Goal: Information Seeking & Learning: Learn about a topic

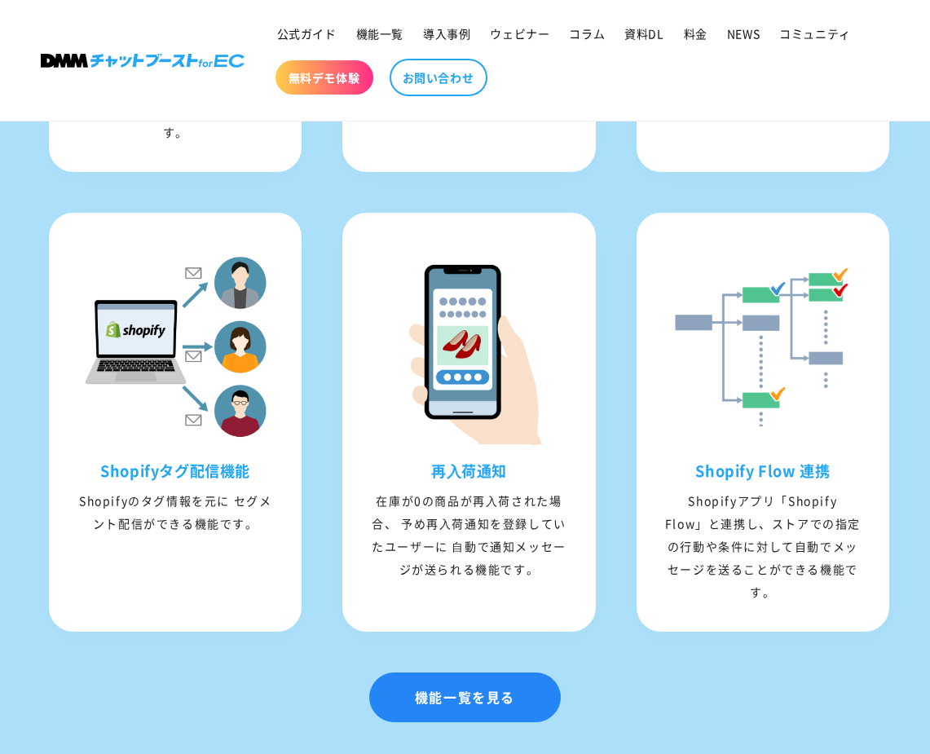
scroll to position [2184, 0]
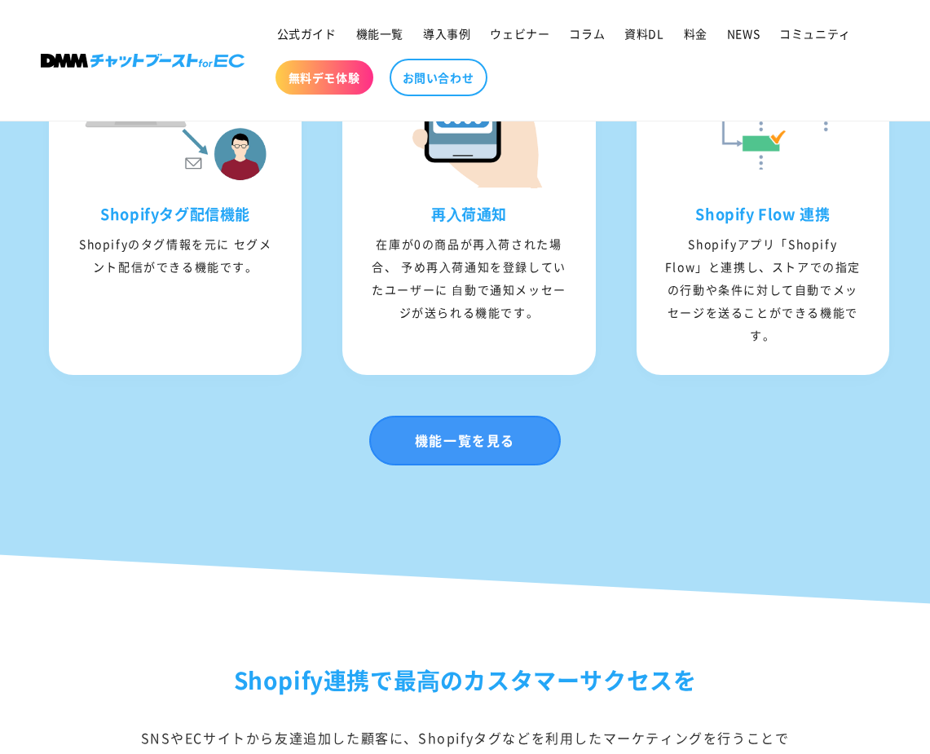
click at [431, 466] on link "機能一覧を見る" at bounding box center [465, 441] width 192 height 50
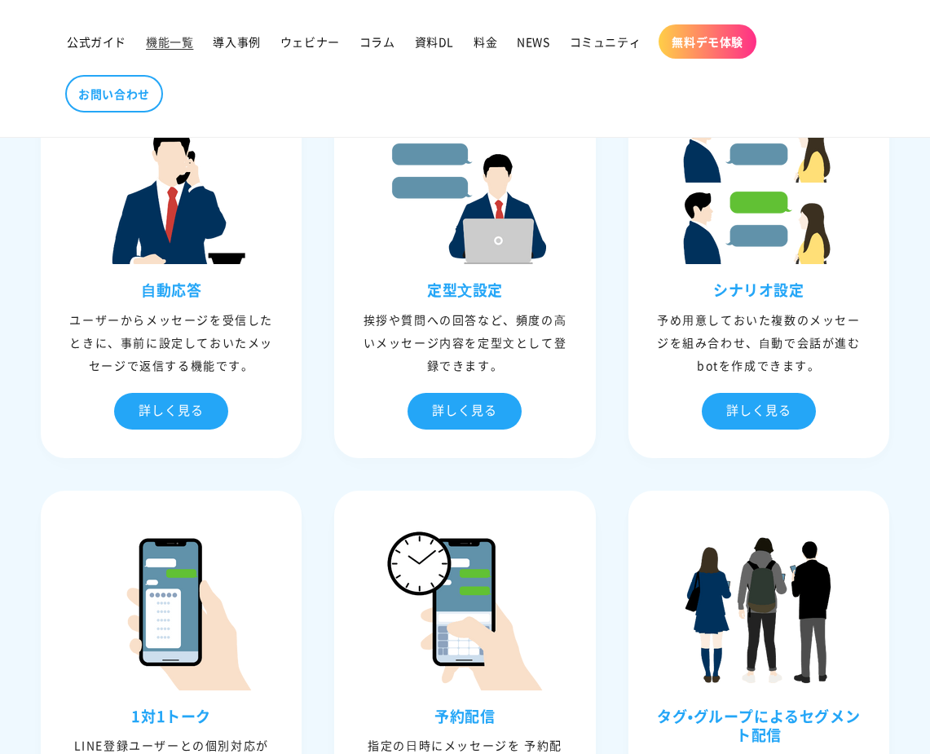
scroll to position [672, 0]
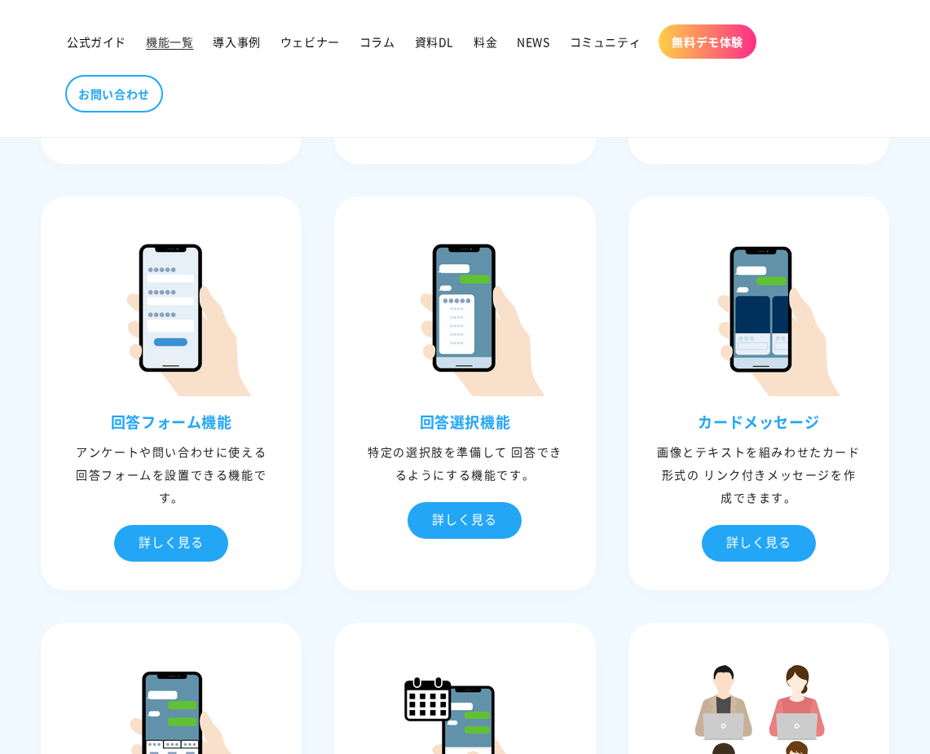
scroll to position [1463, 0]
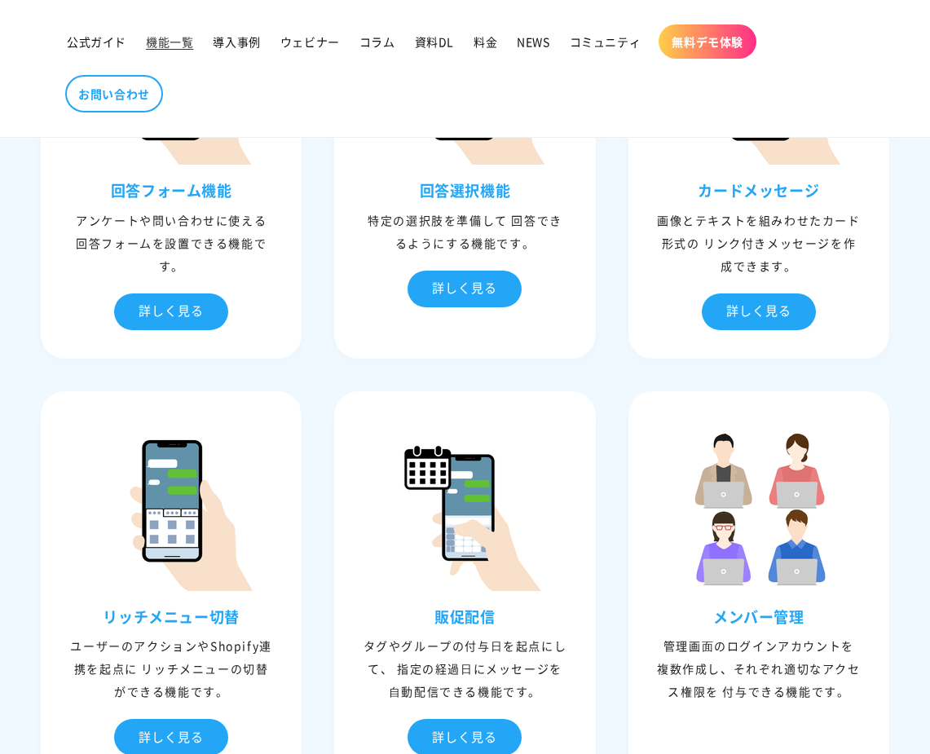
click at [592, 383] on div "⾃動応答 ユーザーからメッセージを受信したときに、事前に設定しておいたメッセージで返信する機能です。 詳しく見る ⾃動応答 キーワード文章を作成 キーワードを…" at bounding box center [464, 175] width 881 height 2148
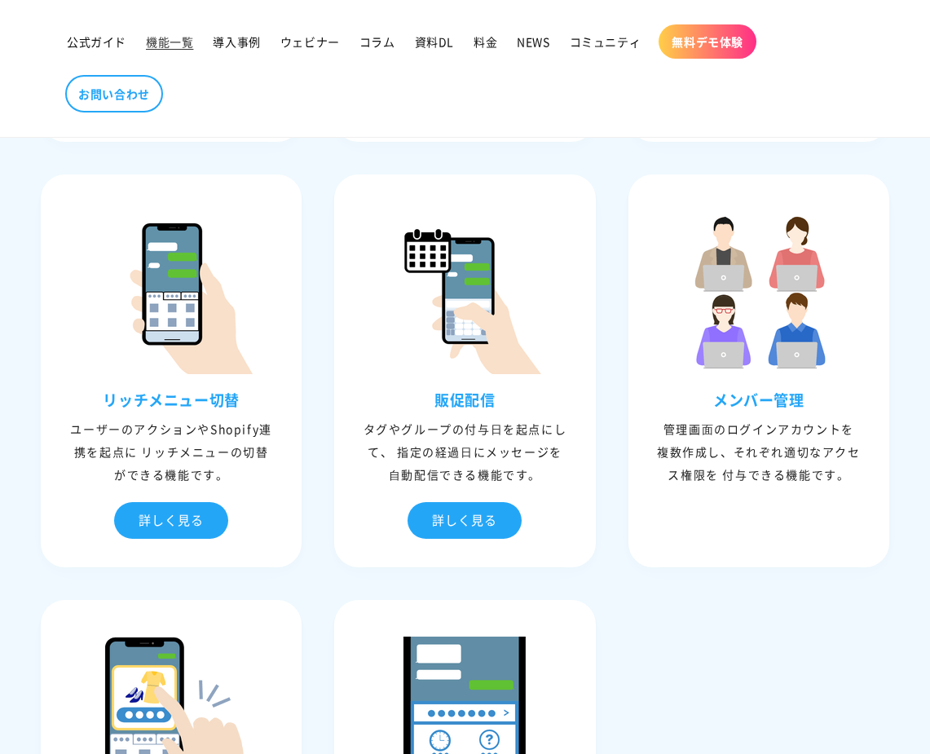
scroll to position [1680, 0]
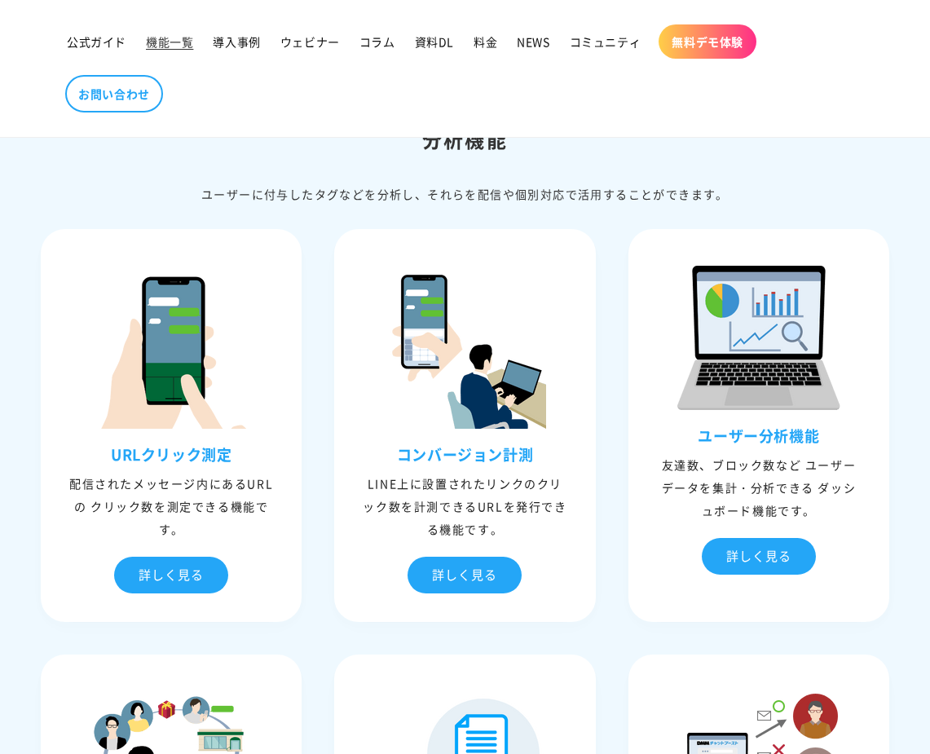
scroll to position [4067, 0]
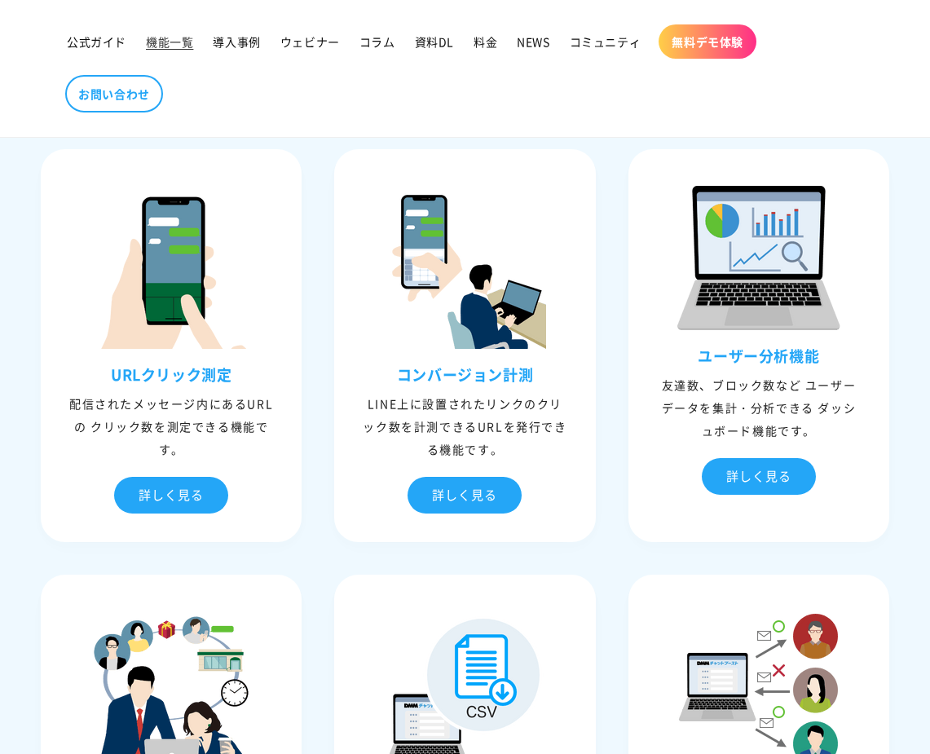
click at [612, 566] on div "URLクリック測定 配信されたメッセージ内にあるURLの クリック数を測定できる機能です。 詳しく見る URLクリック測定 URLごとにクリックした回数を測定…" at bounding box center [464, 559] width 881 height 852
click at [616, 543] on div "URLクリック測定 配信されたメッセージ内にあるURLの クリック数を測定できる機能です。 詳しく見る URLクリック測定 URLごとにクリックした回数を測定…" at bounding box center [464, 559] width 881 height 852
click at [898, 558] on div "URLクリック測定 配信されたメッセージ内にあるURLの クリック数を測定できる機能です。 詳しく見る URLクリック測定 URLごとにクリックした回数を測定…" at bounding box center [464, 559] width 881 height 852
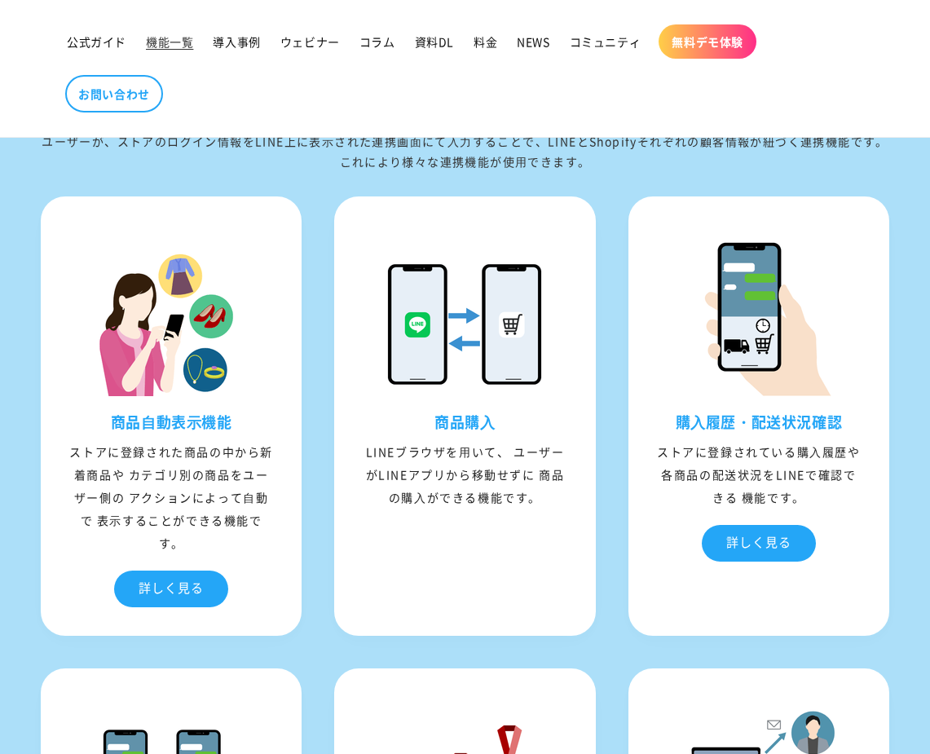
scroll to position [5126, 0]
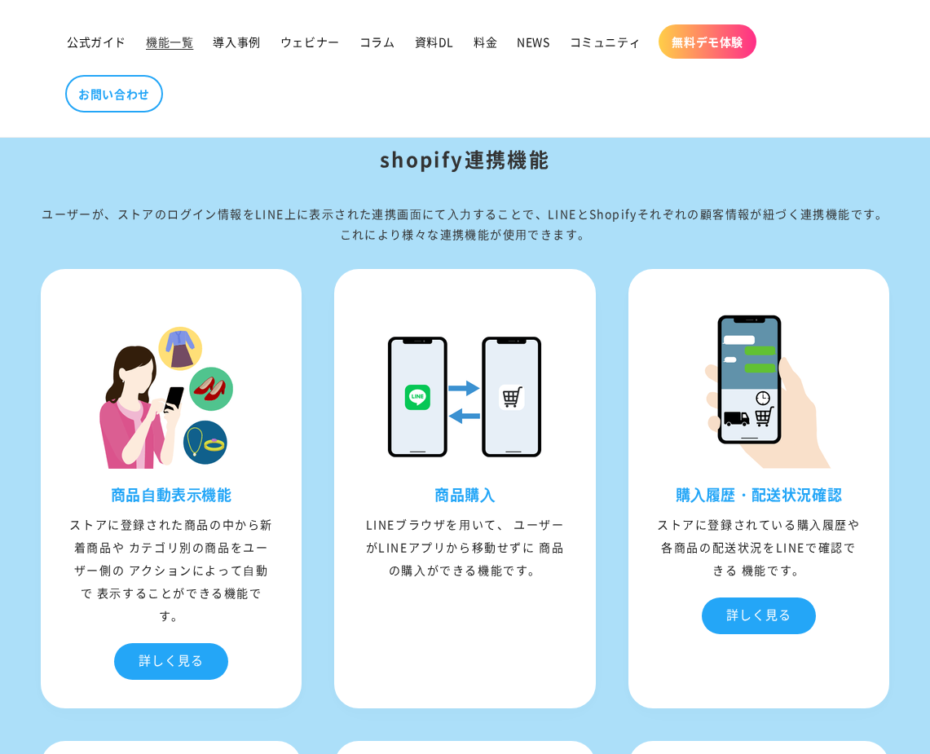
click at [620, 213] on div "ユーザーが、ストアのログイン情報をLINE上に表⽰された連携画⾯にて⼊⼒することで、LINEとShopifyそれぞれの顧客情報が紐づく連携機能です。 これによ…" at bounding box center [465, 224] width 849 height 41
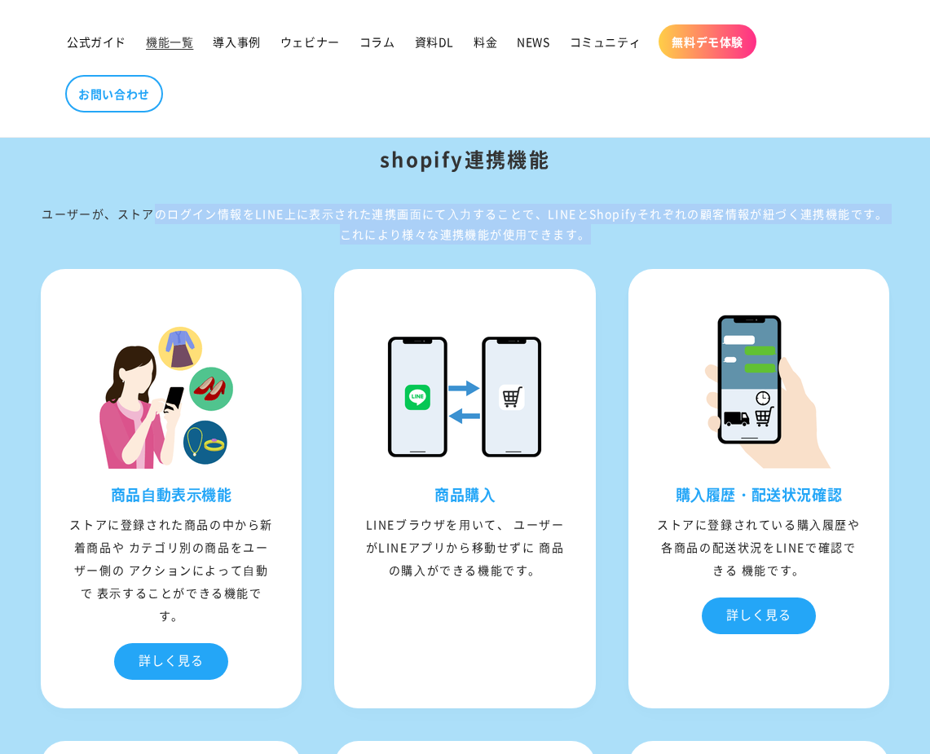
click at [620, 213] on div "ユーザーが、ストアのログイン情報をLINE上に表⽰された連携画⾯にて⼊⼒することで、LINEとShopifyそれぞれの顧客情報が紐づく連携機能です。 これによ…" at bounding box center [465, 224] width 849 height 41
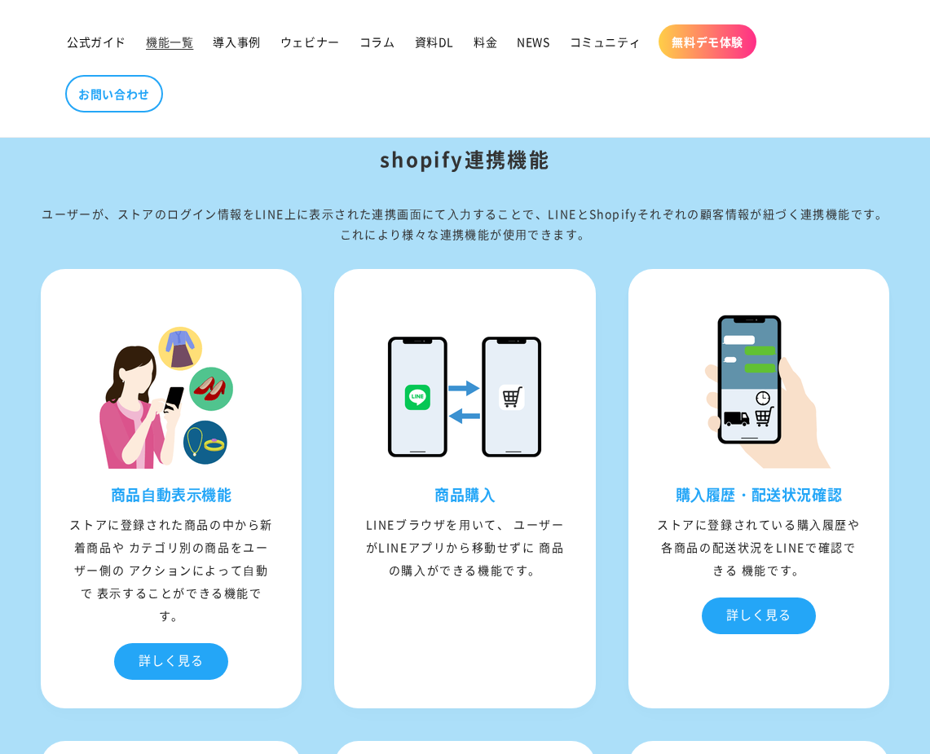
click at [620, 213] on div "ユーザーが、ストアのログイン情報をLINE上に表⽰された連携画⾯にて⼊⼒することで、LINEとShopifyそれぞれの顧客情報が紐づく連携機能です。 これによ…" at bounding box center [465, 224] width 849 height 41
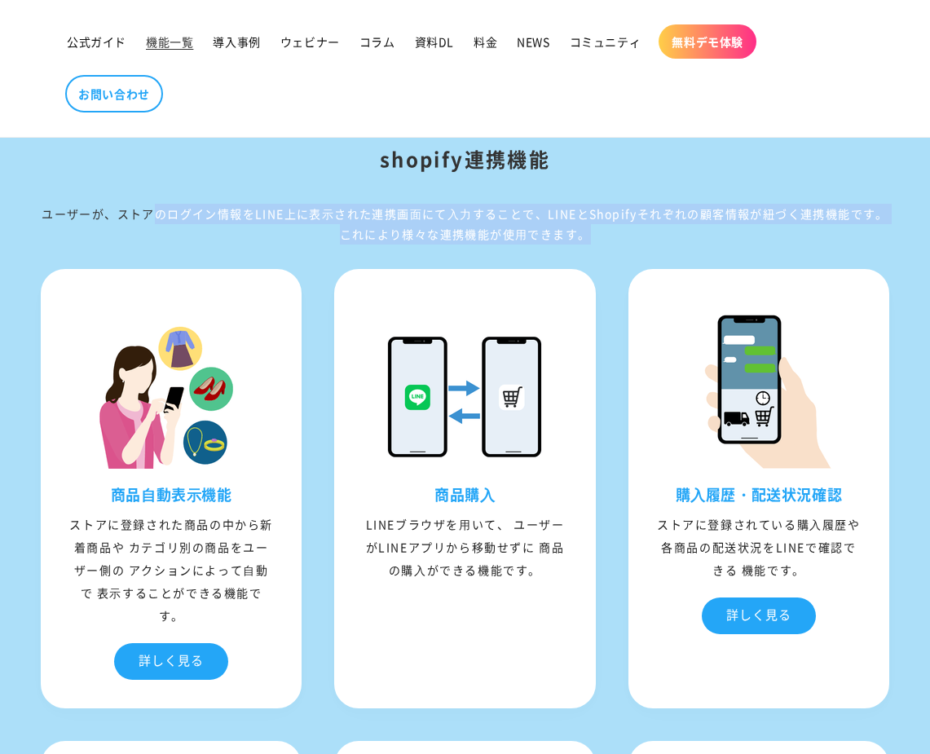
click at [620, 213] on div "ユーザーが、ストアのログイン情報をLINE上に表⽰された連携画⾯にて⼊⼒することで、LINEとShopifyそれぞれの顧客情報が紐づく連携機能です。 これによ…" at bounding box center [465, 224] width 849 height 41
click at [648, 212] on div "ユーザーが、ストアのログイン情報をLINE上に表⽰された連携画⾯にて⼊⼒することで、LINEとShopifyそれぞれの顧客情報が紐づく連携機能です。 これによ…" at bounding box center [465, 224] width 849 height 41
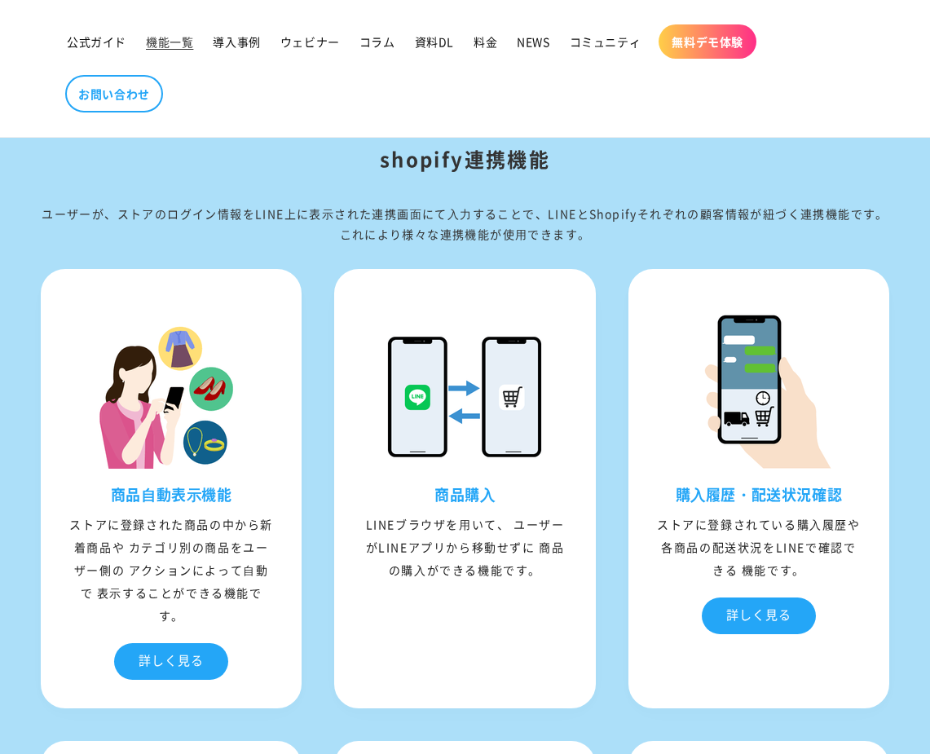
click at [648, 212] on div "ユーザーが、ストアのログイン情報をLINE上に表⽰された連携画⾯にて⼊⼒することで、LINEとShopifyそれぞれの顧客情報が紐づく連携機能です。 これによ…" at bounding box center [465, 224] width 849 height 41
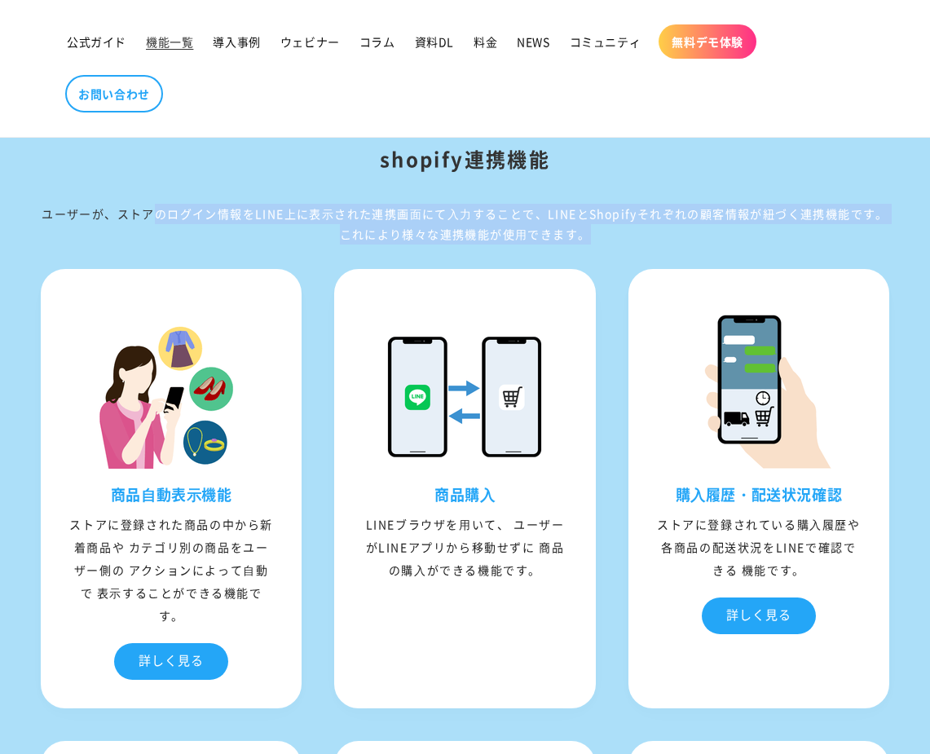
click at [648, 212] on div "ユーザーが、ストアのログイン情報をLINE上に表⽰された連携画⾯にて⼊⼒することで、LINEとShopifyそれぞれの顧客情報が紐づく連携機能です。 これによ…" at bounding box center [465, 224] width 849 height 41
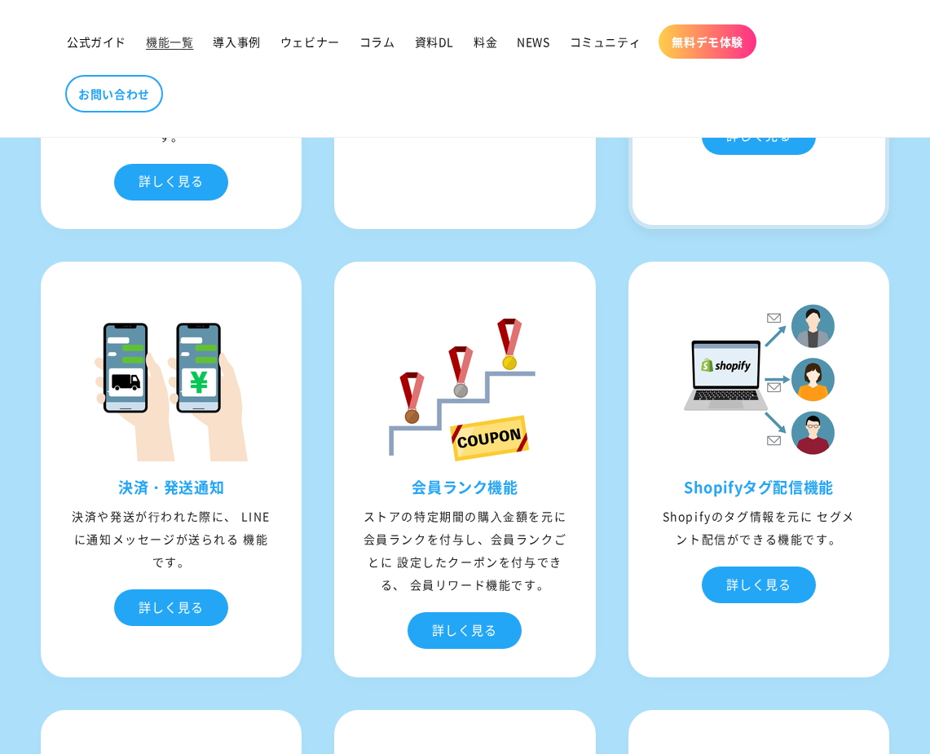
scroll to position [5611, 0]
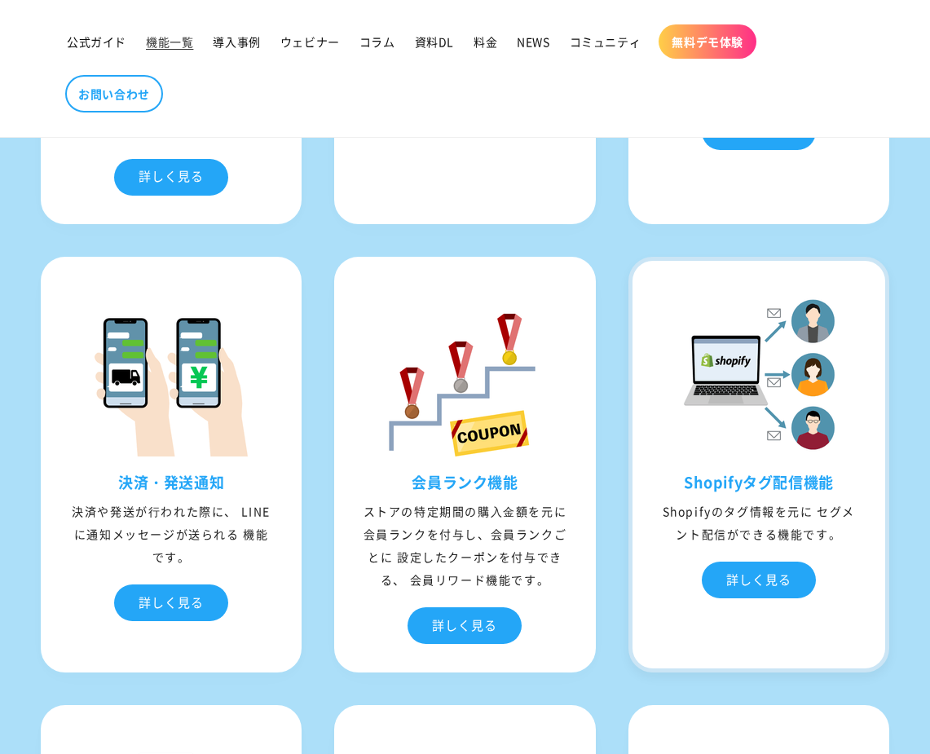
click at [737, 523] on div "Shopifyのタグ情報を元に セグメント配信ができる機能です。" at bounding box center [759, 523] width 253 height 46
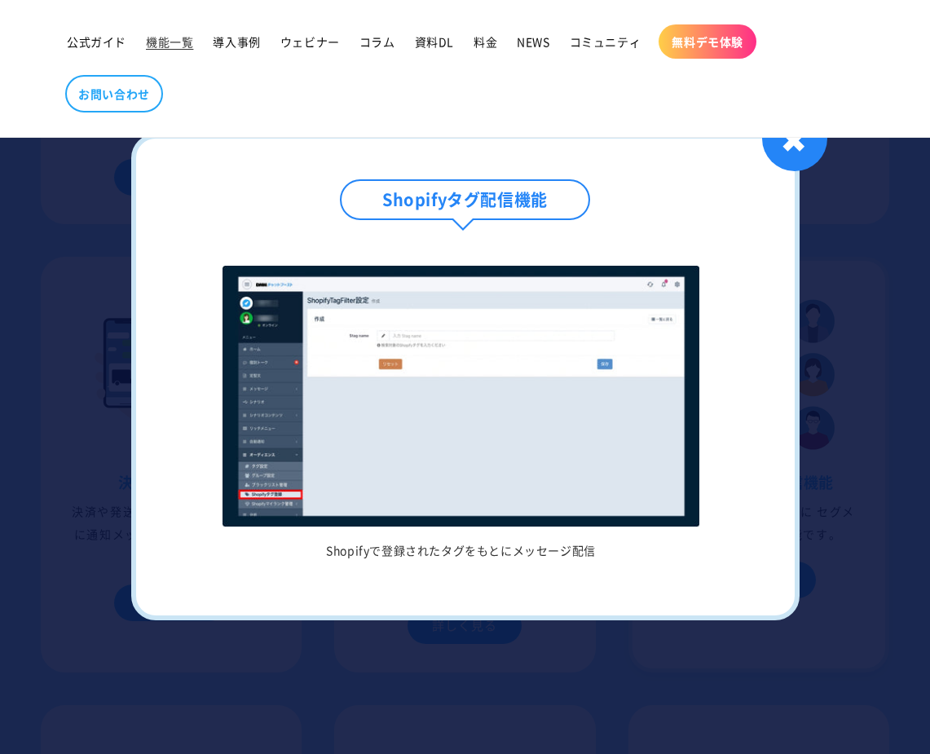
click at [737, 523] on li "Shopifyで登録されたタグをもとにメッセージ配信" at bounding box center [461, 412] width 585 height 292
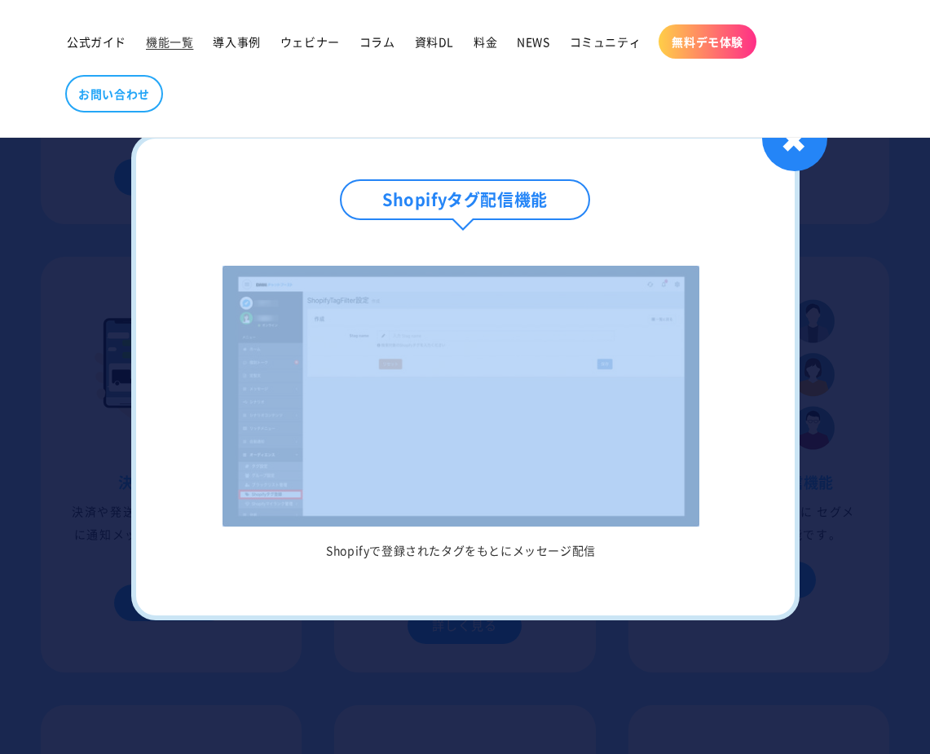
click at [858, 345] on div at bounding box center [465, 377] width 930 height 754
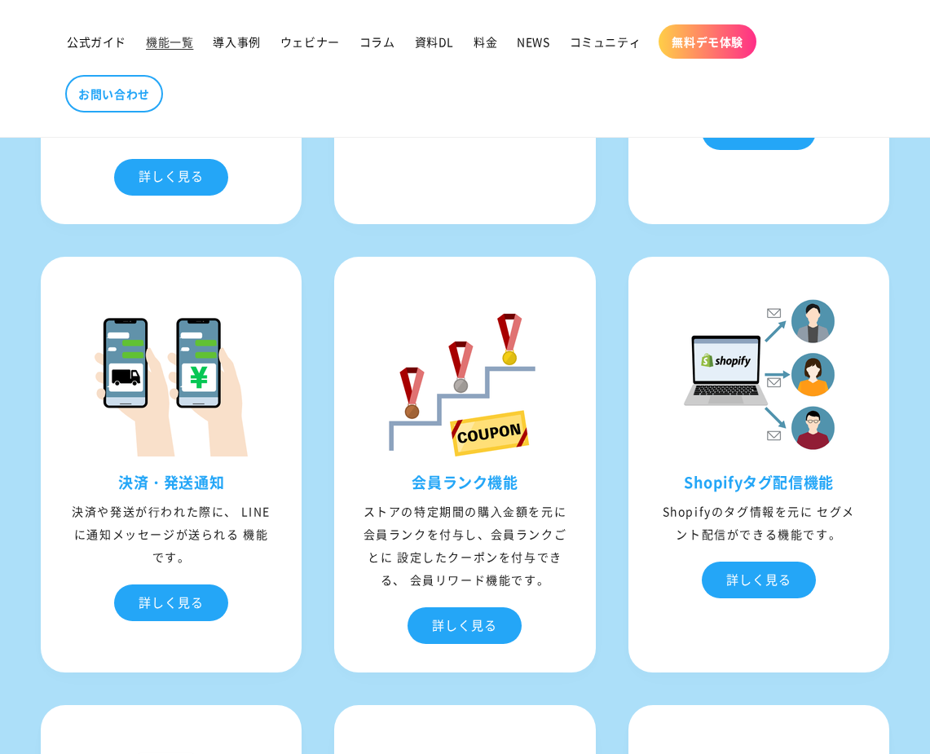
click at [916, 386] on div "04 shopify連携機能 ユーザーが、ストアのログイン情報をLINE上に表⽰された連携画⾯にて⼊⼒することで、LINEとShopifyそれぞれの顧客情報が…" at bounding box center [465, 596] width 930 height 1982
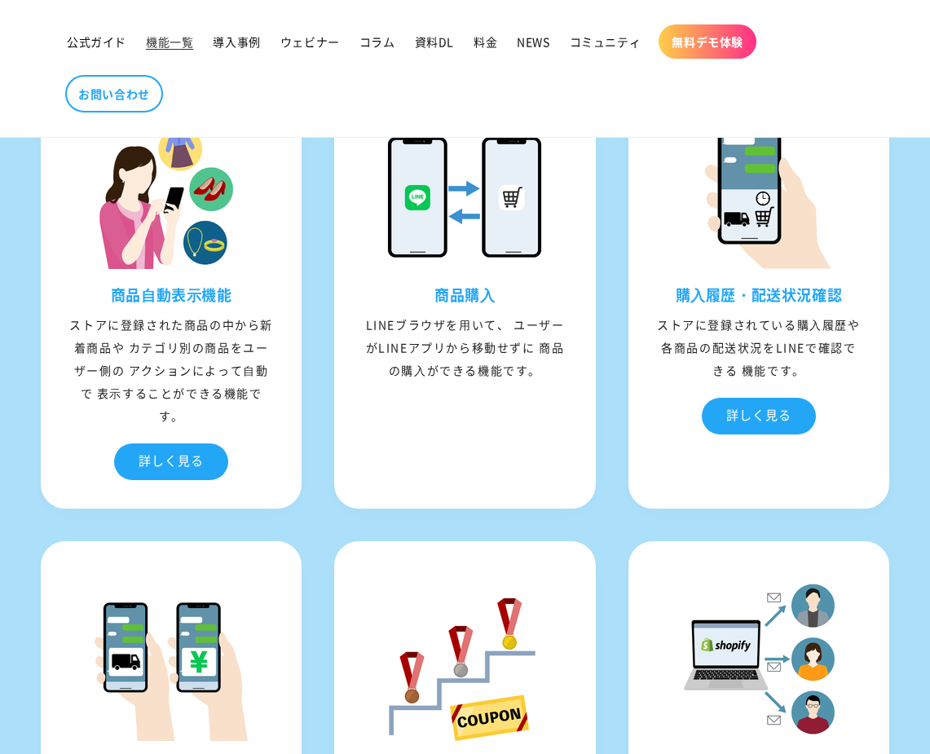
scroll to position [5324, 0]
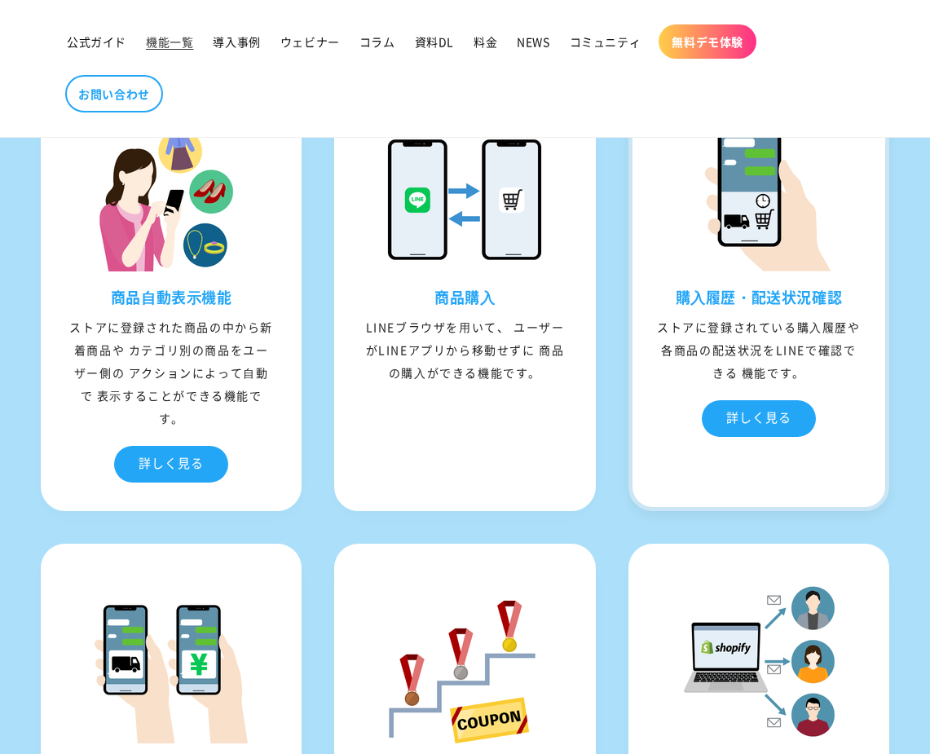
click at [734, 346] on div "ストアに登録されている購⼊履歴や 各商品の配送状況をLINEで確認できる 機能です。" at bounding box center [759, 350] width 253 height 68
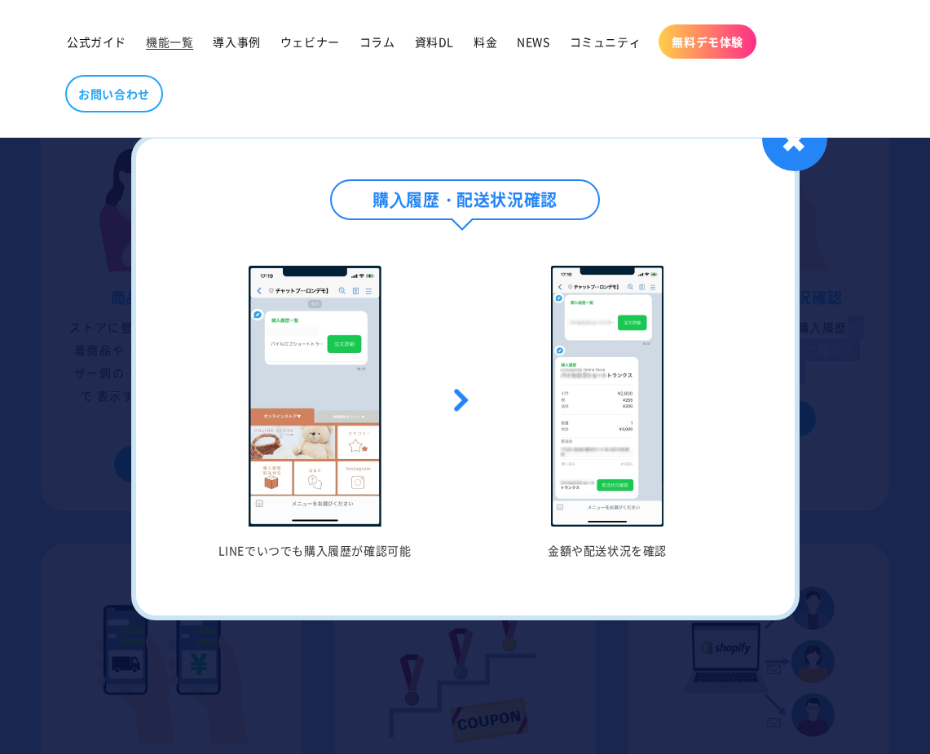
click at [851, 360] on div at bounding box center [465, 377] width 930 height 754
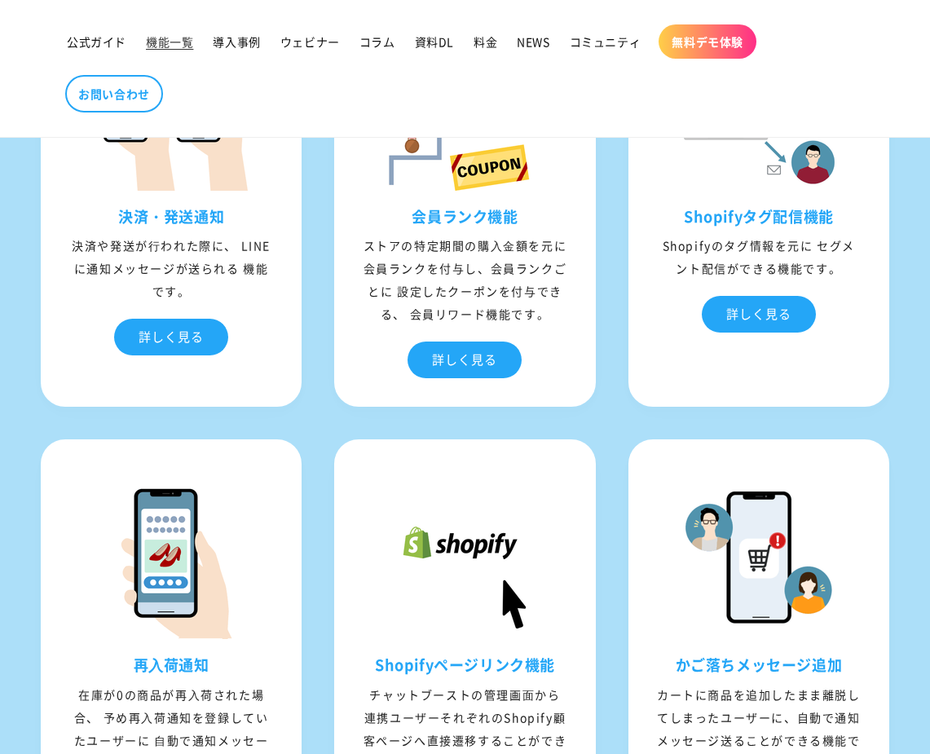
scroll to position [6145, 0]
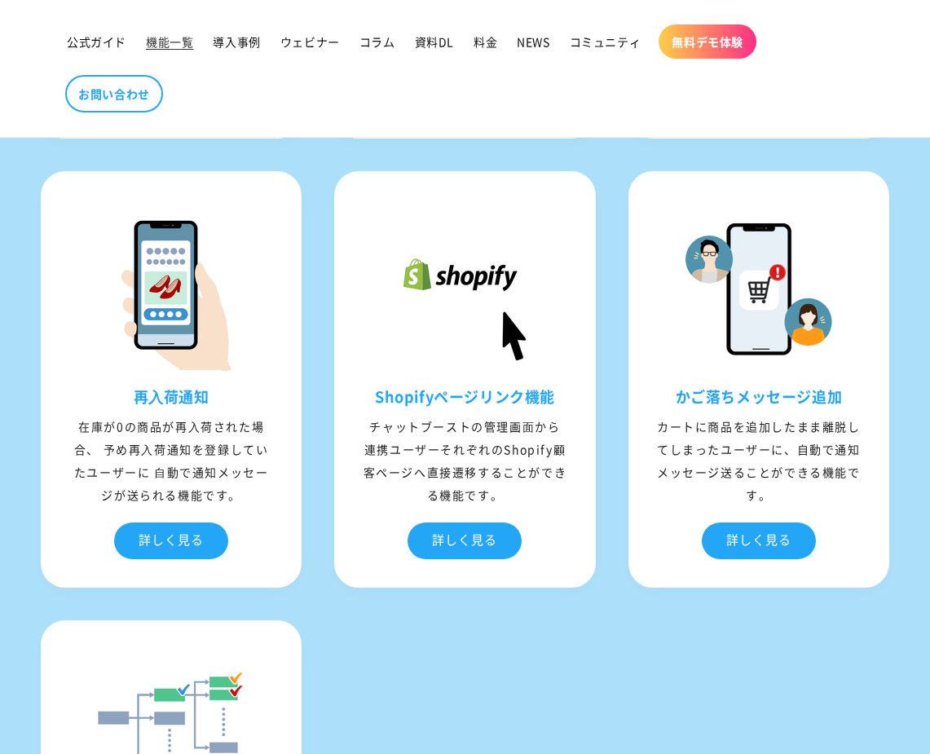
click at [794, 659] on div "商品⾃動表⽰機能 ストアに登録された商品の中から新着商品や カテゴリ別の商品をユーザー側の アクションによって⾃動で 表⽰することができる機能です。 詳しく見…" at bounding box center [464, 143] width 881 height 1818
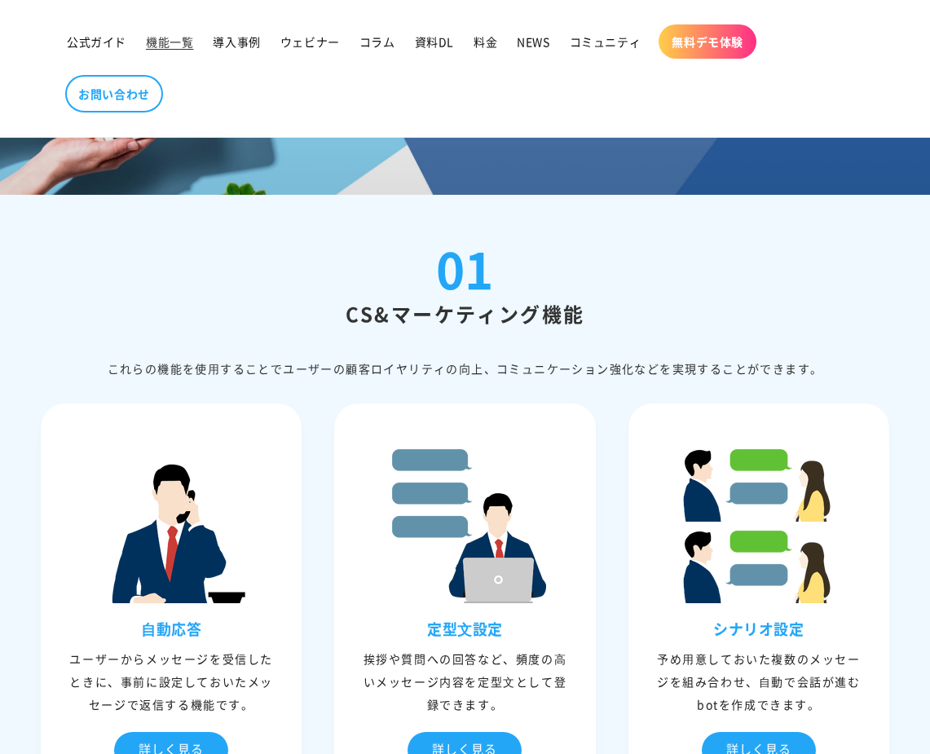
scroll to position [0, 0]
